Goal: Task Accomplishment & Management: Manage account settings

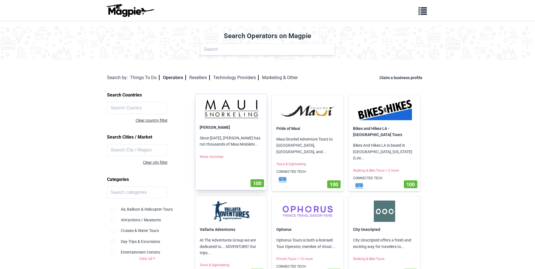
click at [239, 103] on img at bounding box center [231, 109] width 63 height 21
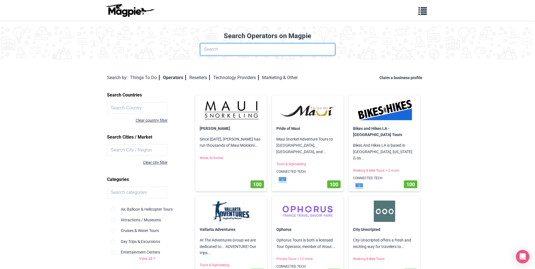
click at [291, 48] on input "text" at bounding box center [267, 50] width 135 height 12
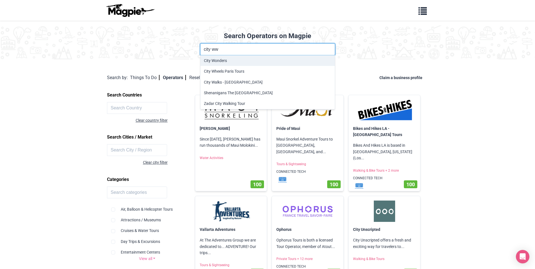
type input "City Wonders"
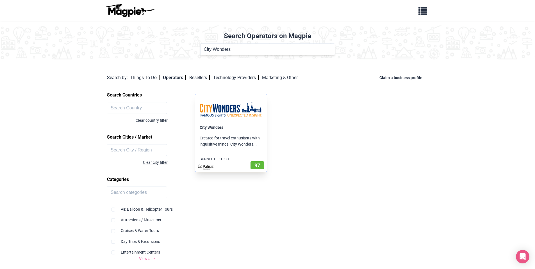
click at [241, 107] on img at bounding box center [231, 109] width 63 height 21
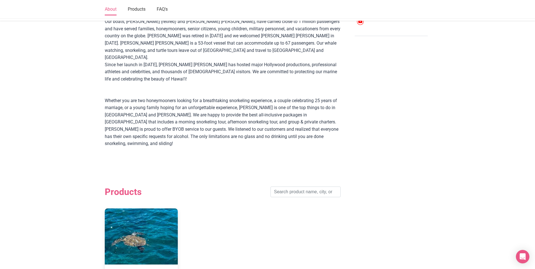
scroll to position [202, 0]
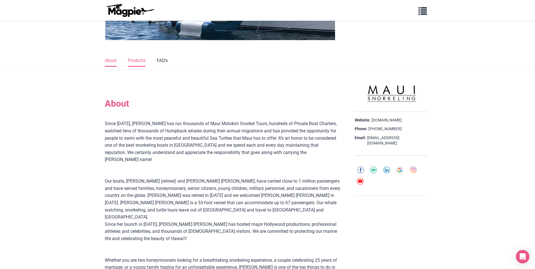
click at [145, 64] on link "Products" at bounding box center [137, 61] width 18 height 12
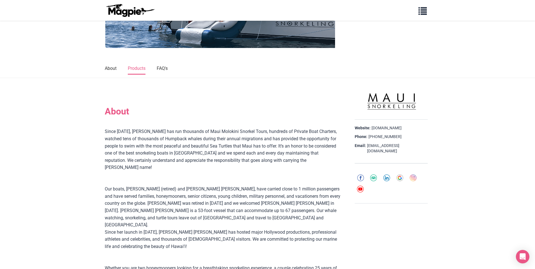
scroll to position [39, 0]
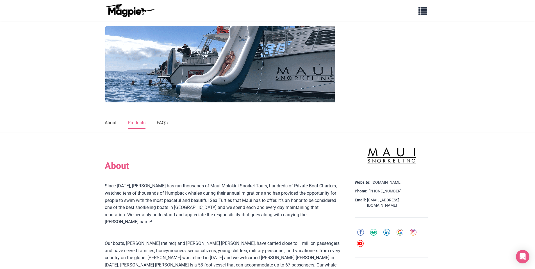
click at [173, 125] on ul "About Products FAQ's" at bounding box center [268, 122] width 326 height 7
click at [168, 124] on link "FAQ's" at bounding box center [162, 123] width 11 height 12
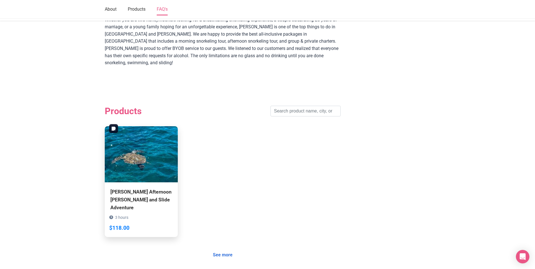
scroll to position [343, 0]
click at [127, 140] on img at bounding box center [141, 154] width 73 height 56
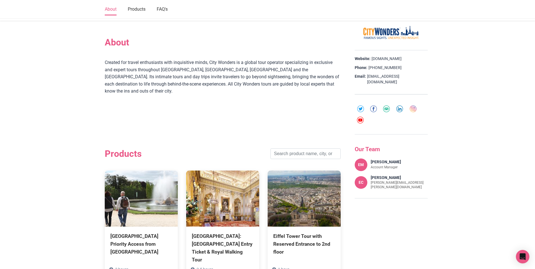
scroll to position [213, 0]
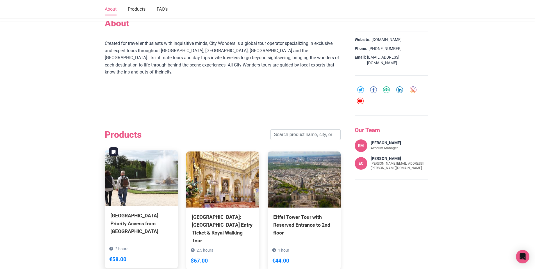
click at [162, 168] on img at bounding box center [141, 178] width 73 height 56
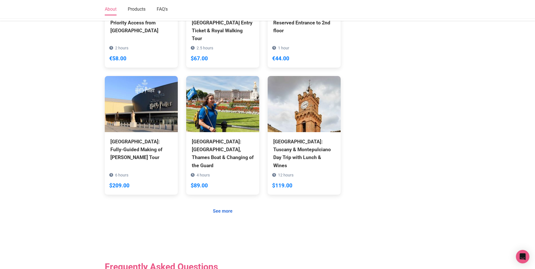
scroll to position [315, 0]
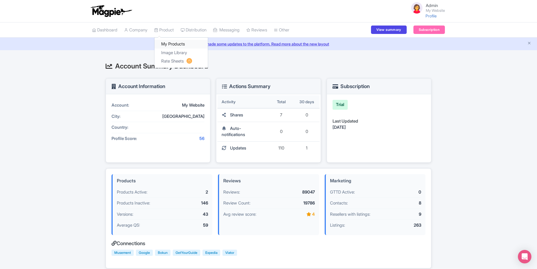
click at [177, 46] on link "My Products" at bounding box center [180, 44] width 53 height 9
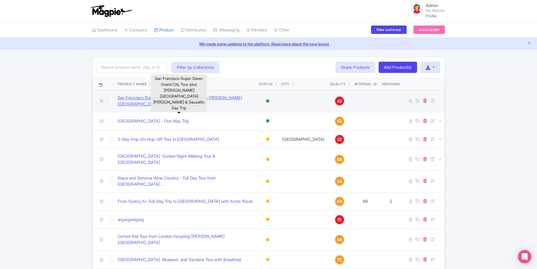
click at [184, 97] on link "San Francisco Super Saver: Grand City Tour plus Muir Wood..." at bounding box center [186, 101] width 137 height 13
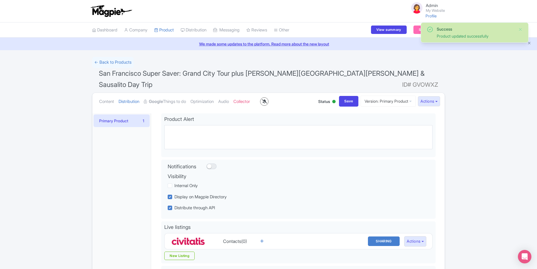
click at [269, 97] on div at bounding box center [264, 101] width 8 height 8
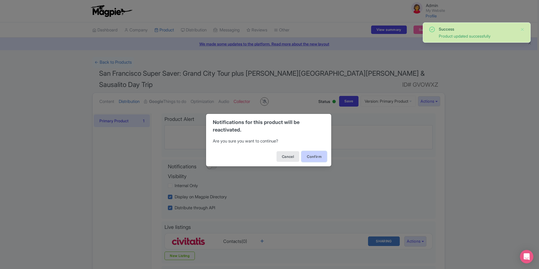
click at [315, 157] on button "Confirm" at bounding box center [314, 156] width 25 height 11
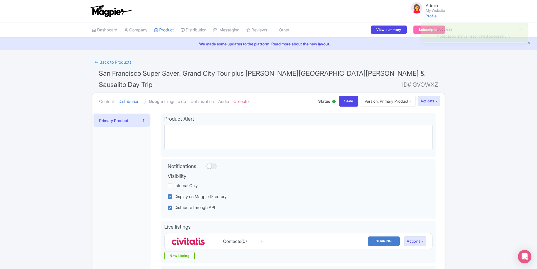
click at [476, 117] on div "Success Notification status reactivated successfully ← Back to Products [GEOGRA…" at bounding box center [268, 232] width 537 height 351
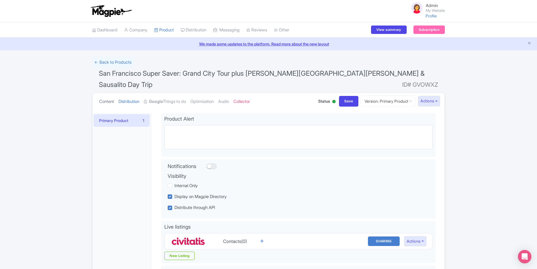
click at [106, 93] on link "Content" at bounding box center [106, 102] width 15 height 18
